Goal: Check status: Check status

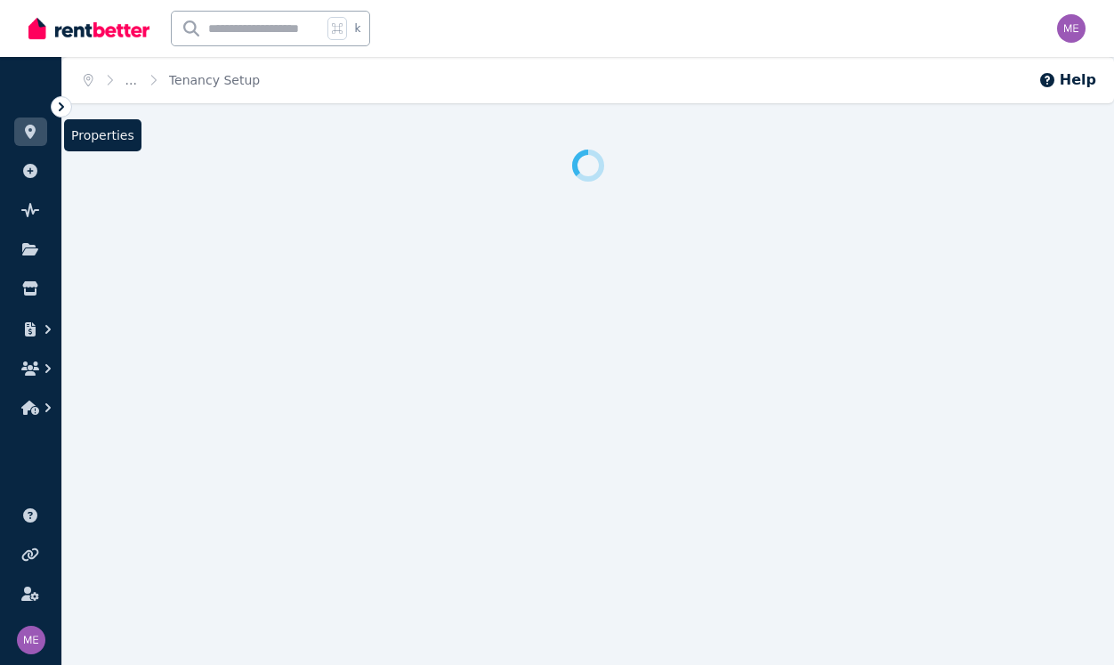
click at [42, 138] on link at bounding box center [30, 131] width 33 height 28
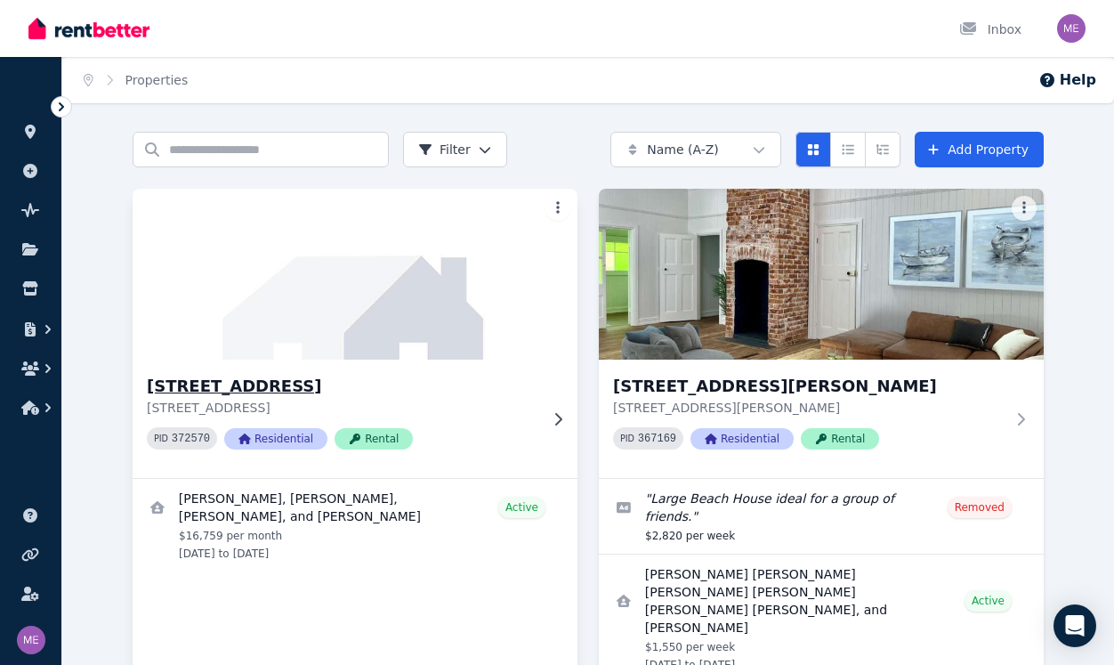
click at [270, 385] on h3 "[STREET_ADDRESS]" at bounding box center [342, 386] width 391 height 25
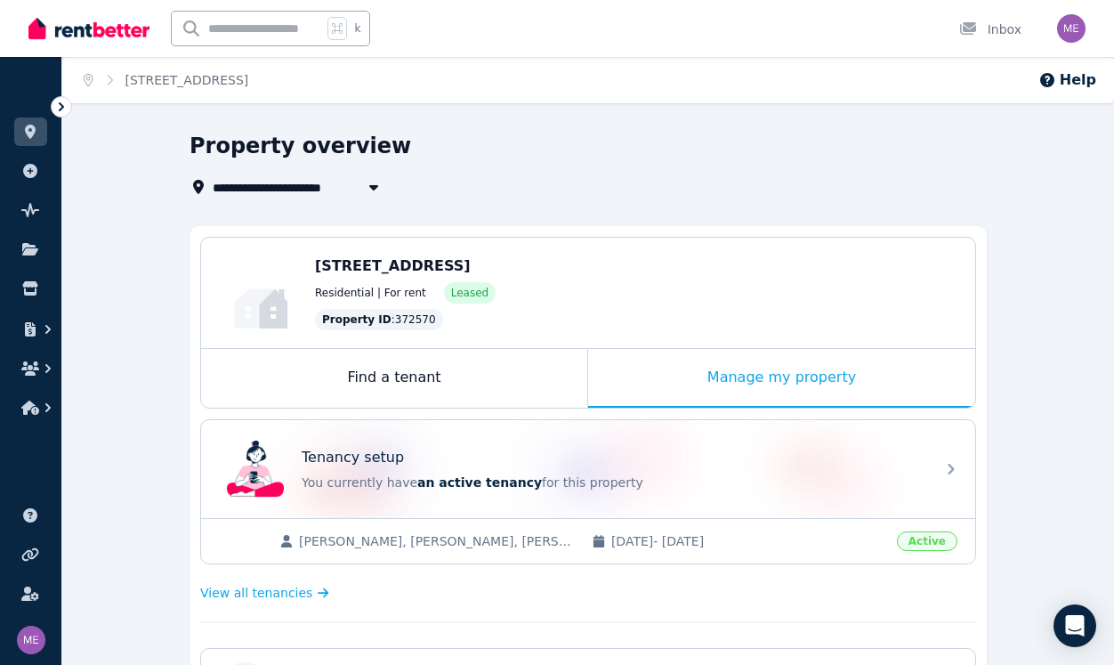
scroll to position [8, 0]
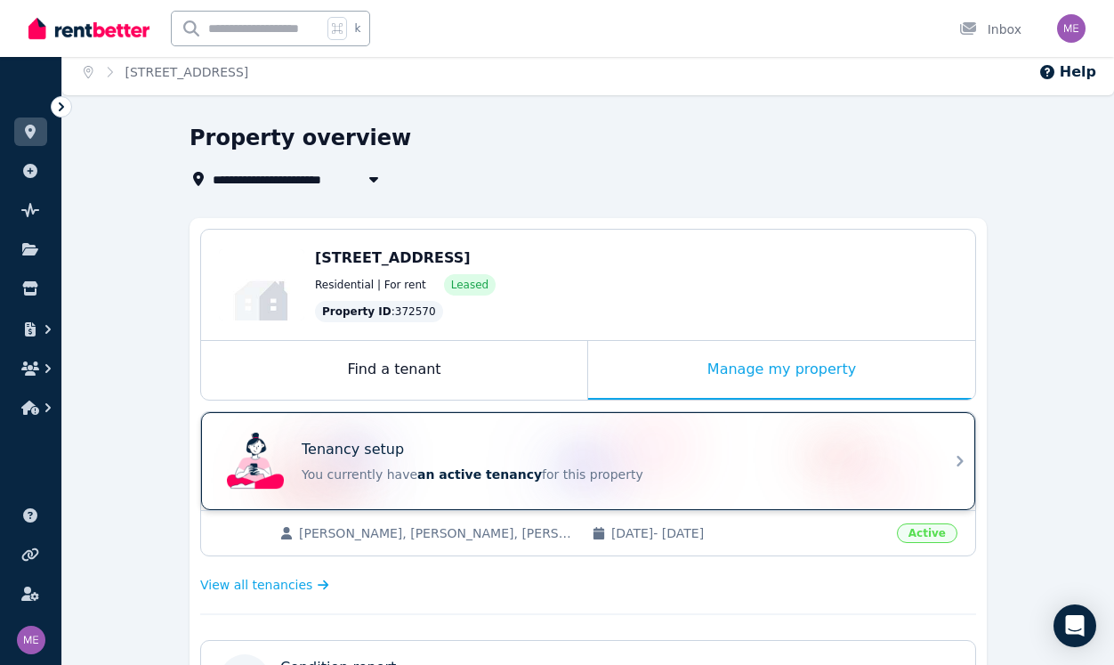
click at [469, 438] on div "Tenancy setup You currently have an active tenancy for this property" at bounding box center [572, 460] width 705 height 71
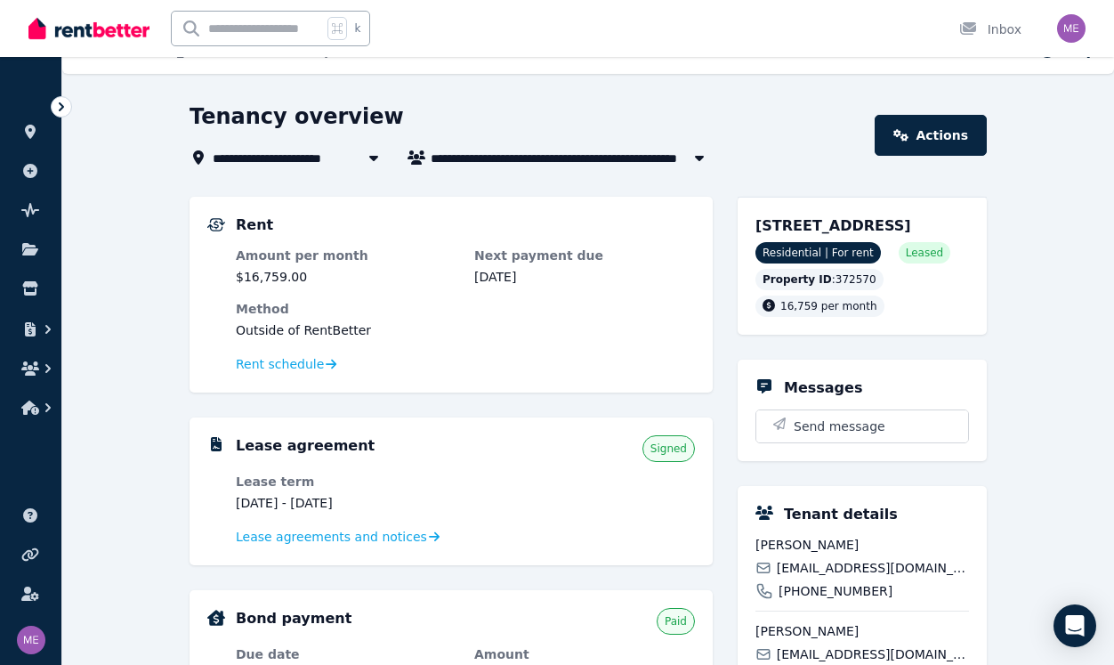
scroll to position [35, 0]
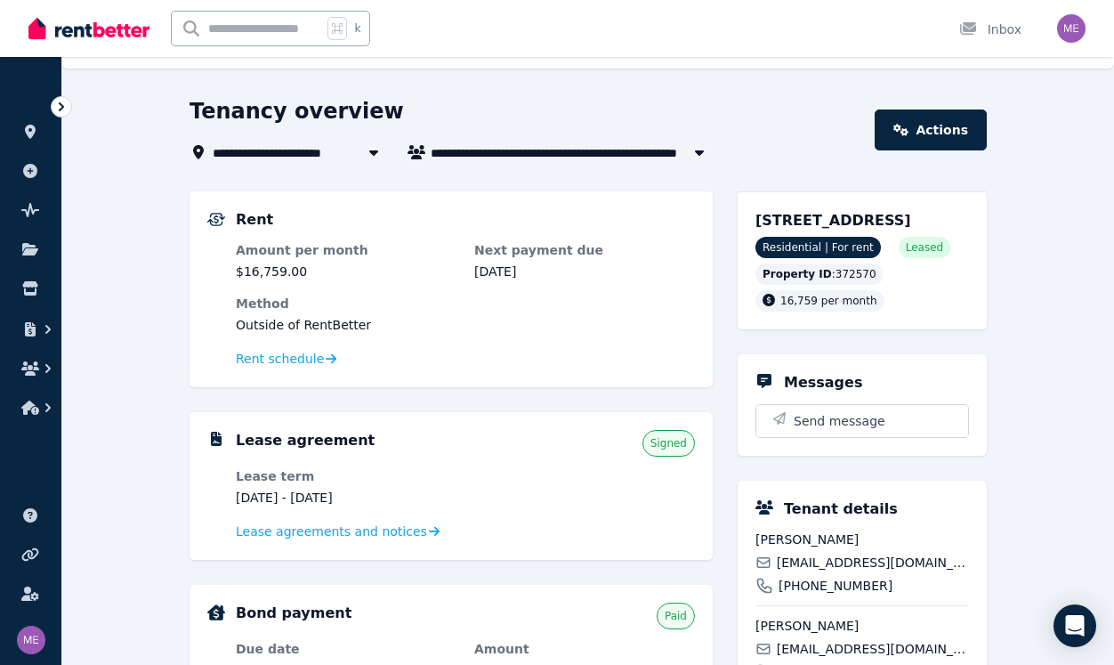
click at [565, 149] on span "[PERSON_NAME], [PERSON_NAME], [PERSON_NAME], and [PERSON_NAME]" at bounding box center [573, 151] width 285 height 21
type input "**********"
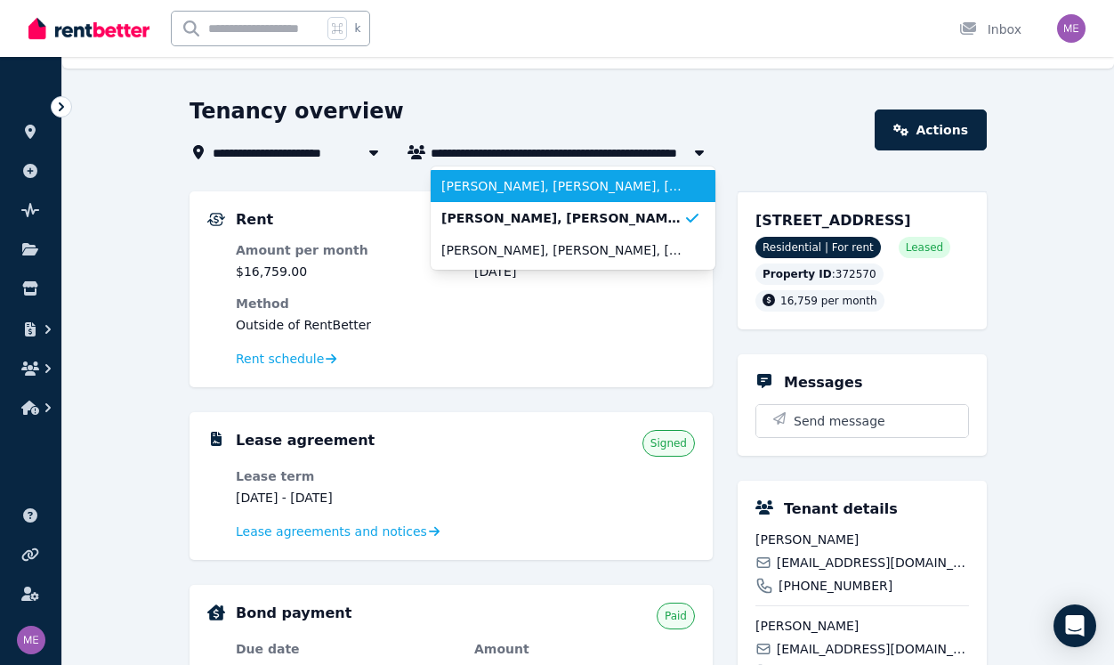
click at [544, 186] on span "[PERSON_NAME], [PERSON_NAME], [PERSON_NAME], [PERSON_NAME], [PERSON_NAME], and …" at bounding box center [562, 186] width 242 height 18
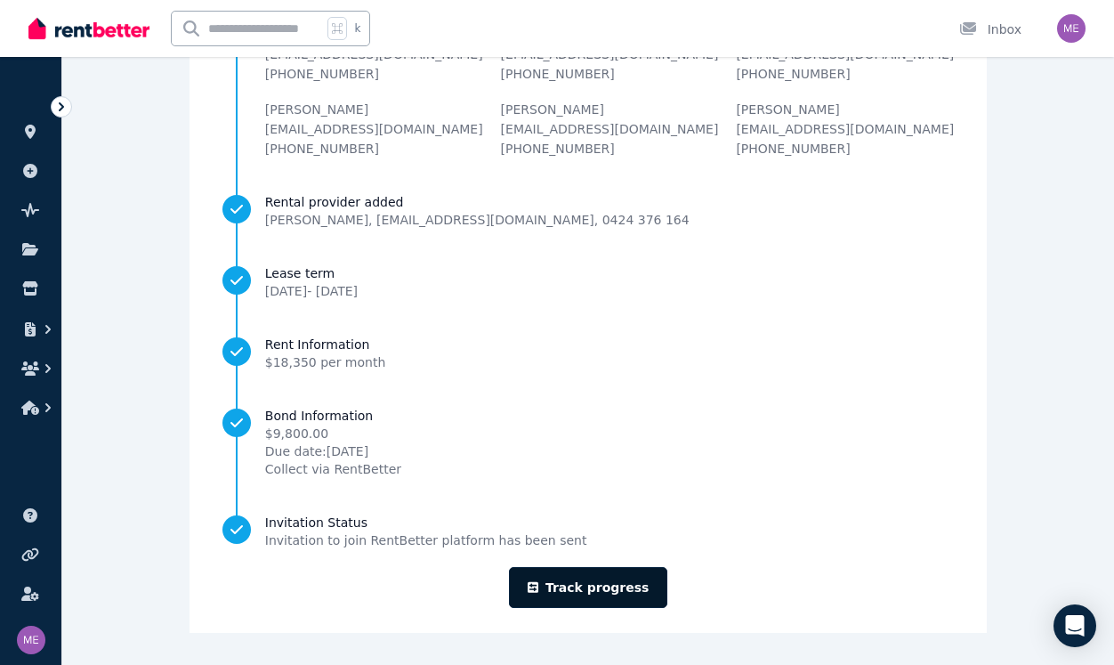
scroll to position [243, 0]
click at [567, 586] on link "Track progress" at bounding box center [588, 587] width 159 height 41
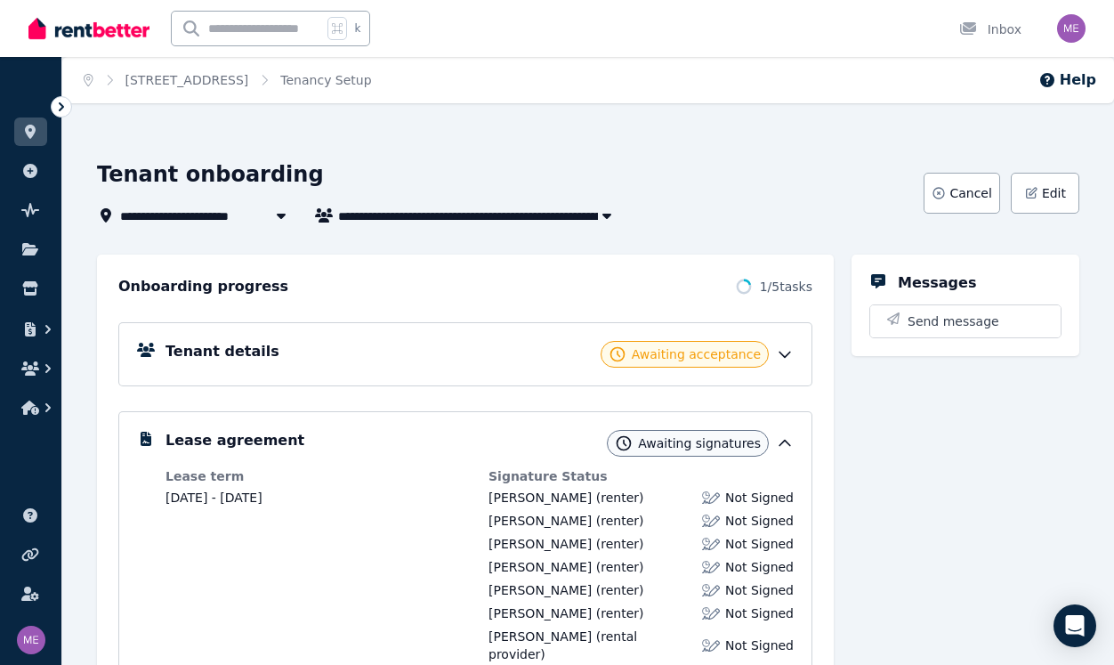
click at [782, 356] on icon at bounding box center [785, 354] width 18 height 18
